Goal: Check status: Check status

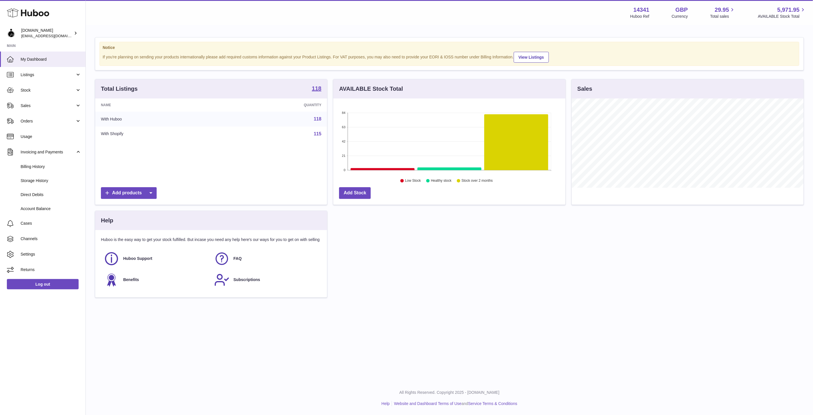
scroll to position [89, 232]
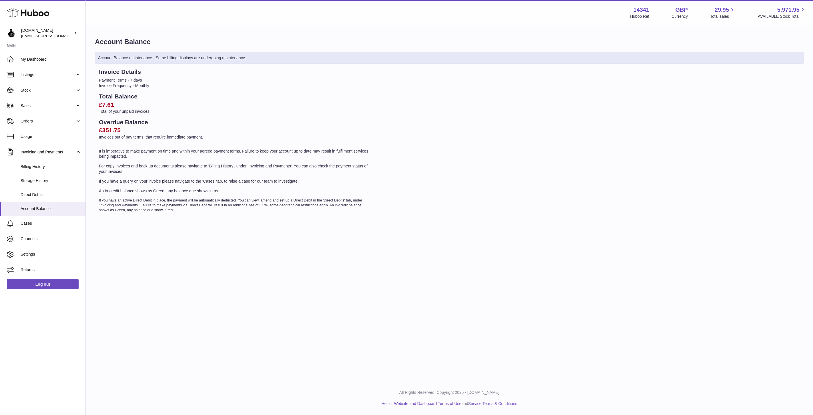
click at [200, 190] on p "An in-credit balance shows as Green, any balance due shows in red." at bounding box center [235, 190] width 272 height 5
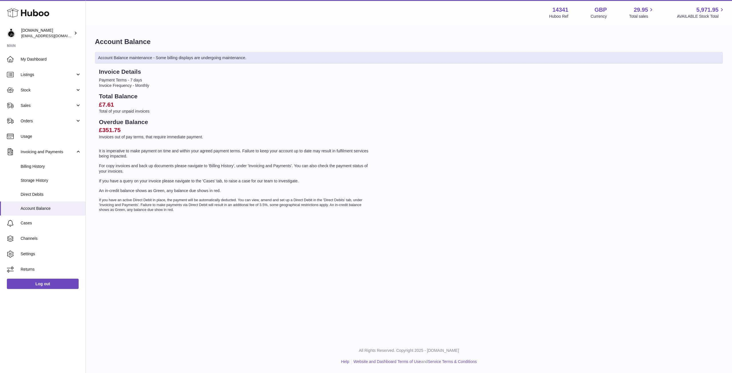
drag, startPoint x: 776, startPoint y: 0, endPoint x: 273, endPoint y: 121, distance: 516.8
click at [271, 122] on h2 "Overdue Balance" at bounding box center [235, 122] width 272 height 8
drag, startPoint x: 99, startPoint y: 96, endPoint x: 119, endPoint y: 104, distance: 21.2
click at [119, 104] on div "Total Balance £7.61 Total of your unpaid invoices" at bounding box center [235, 103] width 272 height 22
click at [120, 108] on h2 "£7.61" at bounding box center [235, 105] width 272 height 8
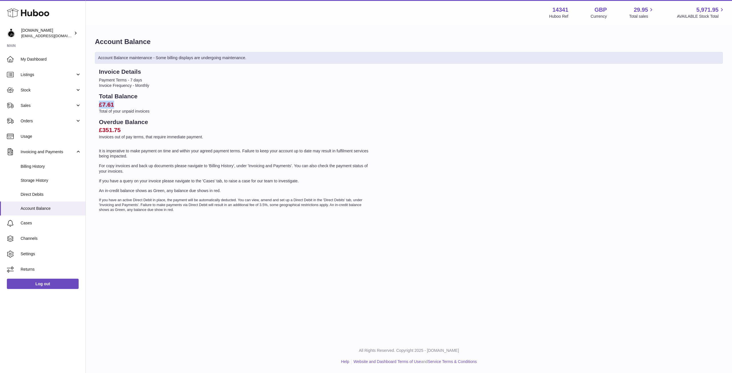
drag, startPoint x: 99, startPoint y: 106, endPoint x: 116, endPoint y: 105, distance: 16.6
click at [116, 105] on h2 "£7.61" at bounding box center [235, 105] width 272 height 8
click at [117, 104] on h2 "£7.61" at bounding box center [235, 105] width 272 height 8
drag, startPoint x: 102, startPoint y: 104, endPoint x: 114, endPoint y: 104, distance: 11.7
click at [114, 104] on h2 "£7.61" at bounding box center [235, 105] width 272 height 8
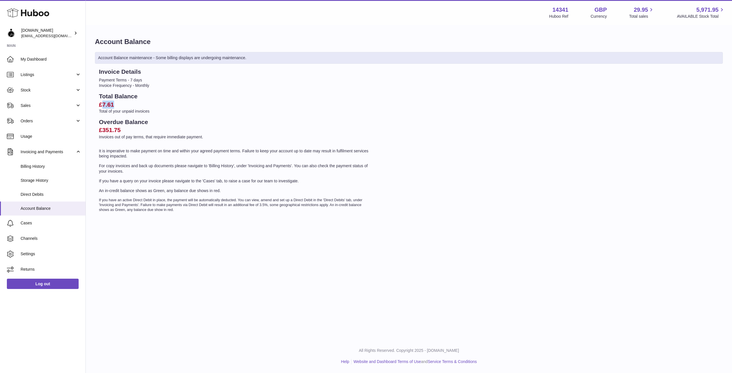
click at [120, 104] on h2 "£7.61" at bounding box center [235, 105] width 272 height 8
drag, startPoint x: 102, startPoint y: 105, endPoint x: 122, endPoint y: 104, distance: 20.3
click at [122, 104] on h2 "£7.61" at bounding box center [235, 105] width 272 height 8
click at [122, 103] on h2 "£7.61" at bounding box center [235, 105] width 272 height 8
drag, startPoint x: 103, startPoint y: 129, endPoint x: 132, endPoint y: 132, distance: 28.7
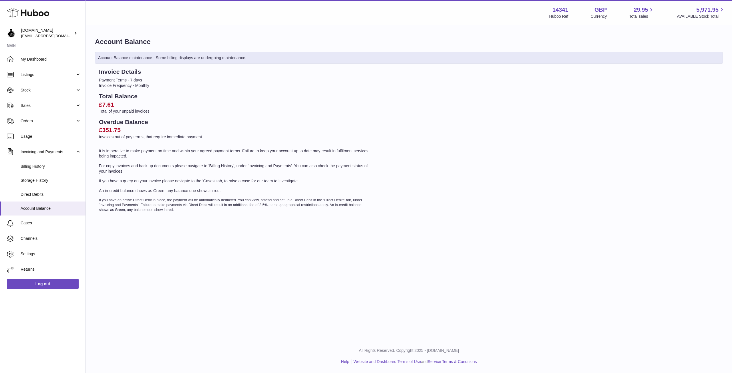
click at [132, 132] on h2 "£351.75" at bounding box center [235, 130] width 272 height 8
click at [134, 128] on h2 "£351.75" at bounding box center [235, 130] width 272 height 8
click at [190, 96] on h2 "Total Balance" at bounding box center [235, 96] width 272 height 8
click at [29, 59] on span "My Dashboard" at bounding box center [51, 59] width 61 height 5
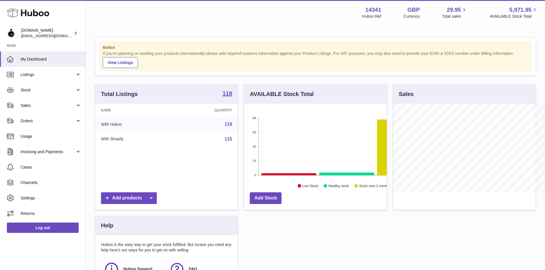
scroll to position [285876, 285823]
